Goal: Transaction & Acquisition: Purchase product/service

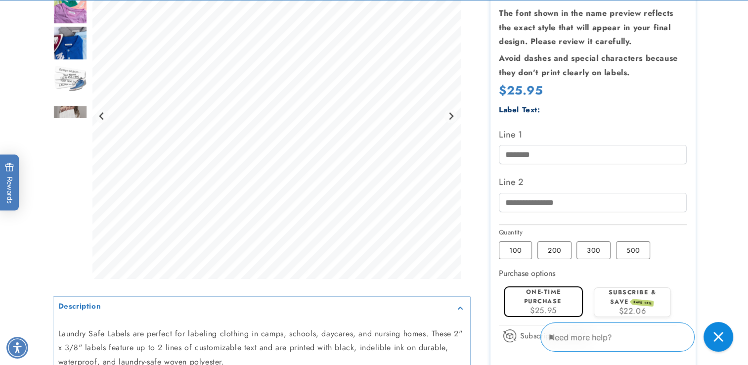
scroll to position [247, 0]
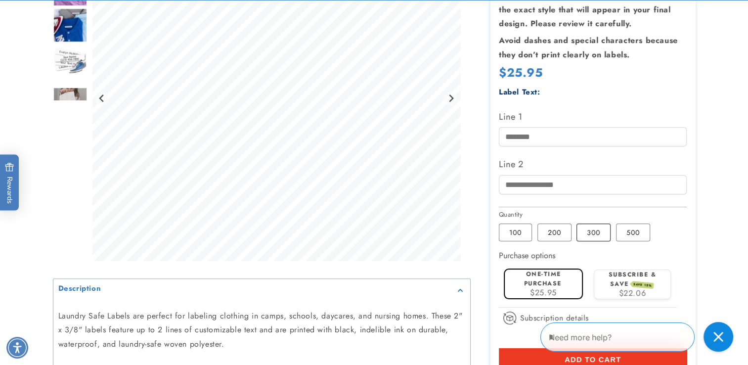
click at [589, 228] on label "300 Variant sold out or unavailable" at bounding box center [593, 232] width 34 height 18
